Goal: Task Accomplishment & Management: Manage account settings

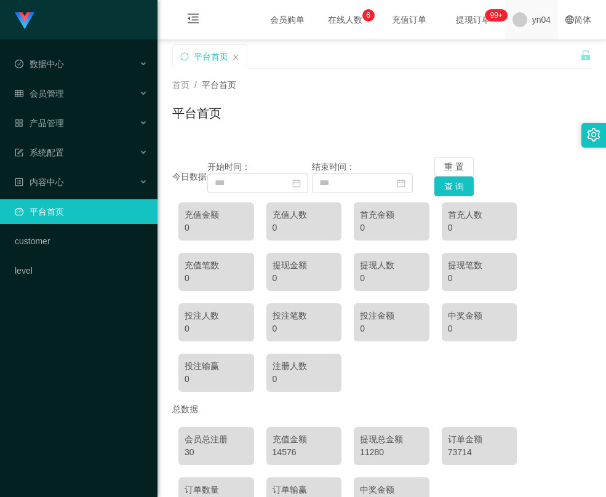
click at [538, 14] on span "yn04" at bounding box center [541, 19] width 18 height 39
click at [536, 55] on div "平台首页" at bounding box center [376, 65] width 408 height 42
click at [530, 46] on li "退出登录" at bounding box center [542, 54] width 92 height 20
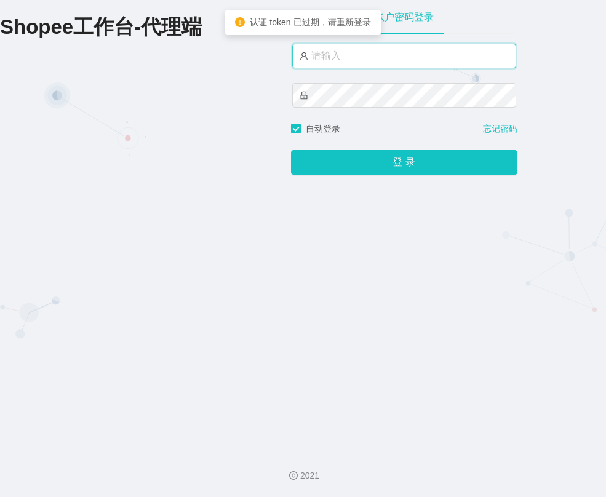
click at [349, 51] on input "text" at bounding box center [404, 56] width 224 height 25
click at [332, 65] on input "text" at bounding box center [404, 56] width 224 height 25
paste input "xjp804"
type input "xjp804"
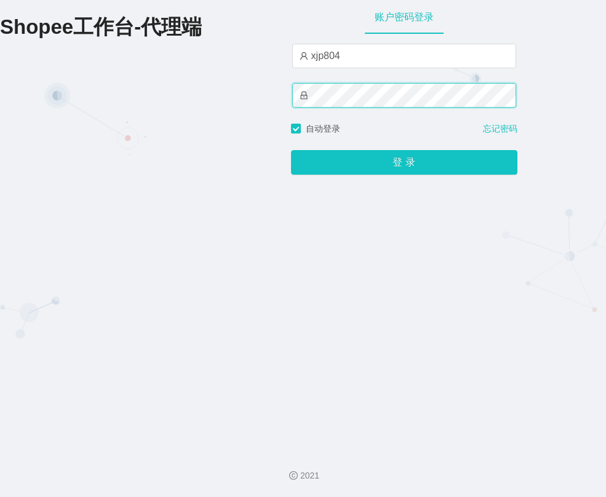
click at [291, 150] on button "登 录" at bounding box center [404, 162] width 226 height 25
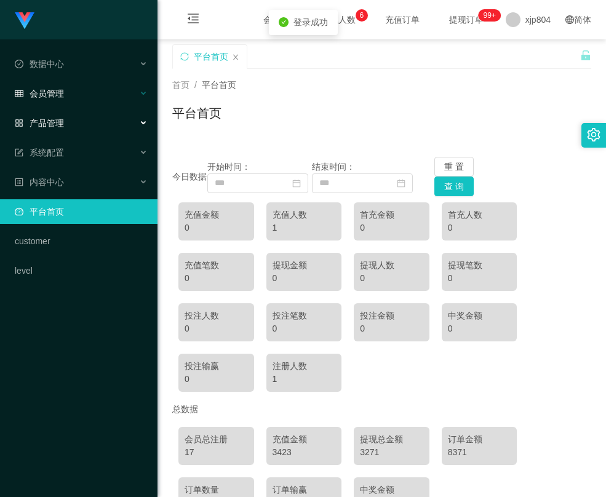
click at [55, 81] on div "会员管理" at bounding box center [78, 93] width 157 height 25
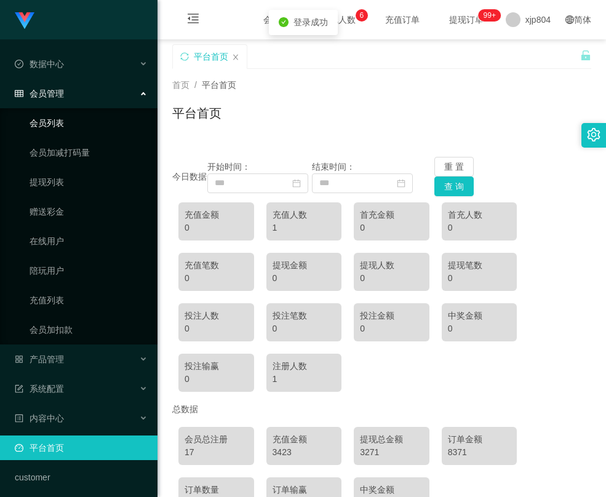
click at [69, 131] on link "会员列表" at bounding box center [89, 123] width 118 height 25
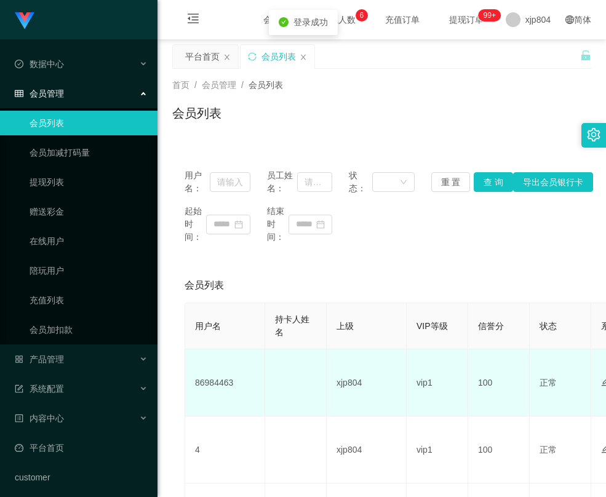
click at [212, 380] on td "86984463" at bounding box center [225, 382] width 80 height 67
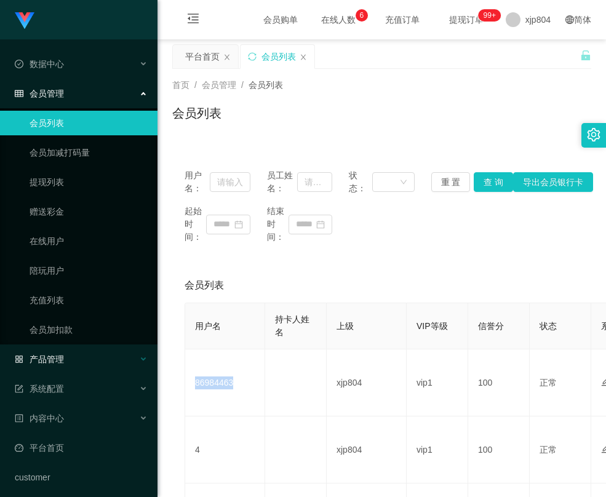
copy td "86984463"
